Goal: Find specific page/section: Find specific page/section

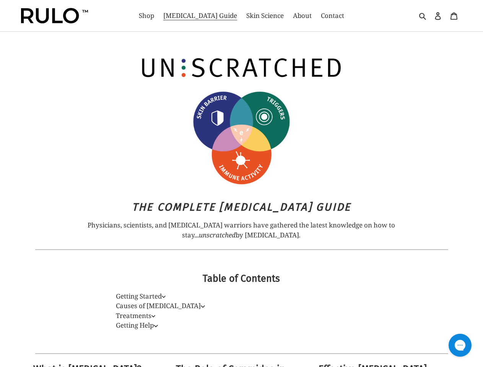
click at [241, 184] on img at bounding box center [241, 138] width 99 height 96
click at [321, 16] on span "Contact" at bounding box center [332, 15] width 23 height 9
click at [423, 16] on icon "button" at bounding box center [423, 16] width 8 height 8
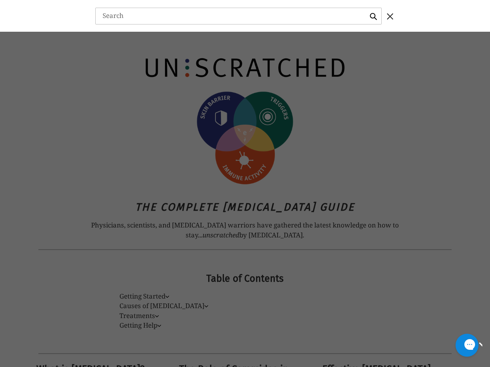
click at [483, 346] on div "Gorgias live chat" at bounding box center [494, 346] width 8 height 10
